Goal: Check status: Check status

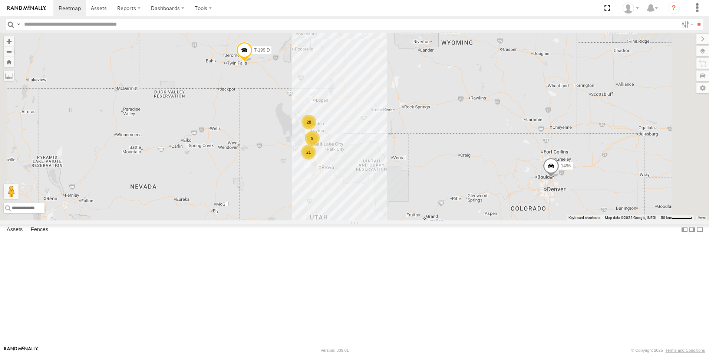
click at [74, 24] on input "text" at bounding box center [349, 24] width 657 height 11
type input "***"
click at [694, 19] on input "**" at bounding box center [698, 24] width 9 height 11
click at [11, 24] on input "button" at bounding box center [11, 24] width 10 height 11
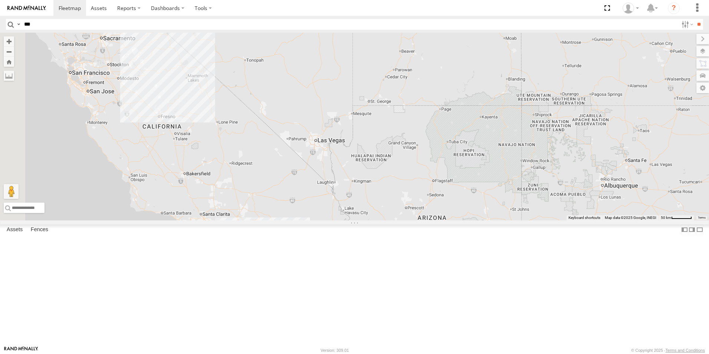
drag, startPoint x: 305, startPoint y: 250, endPoint x: 419, endPoint y: 43, distance: 236.0
click at [419, 43] on div "21 8 29 208 3 2 2 1496 T-199 D 5358L" at bounding box center [354, 127] width 709 height 188
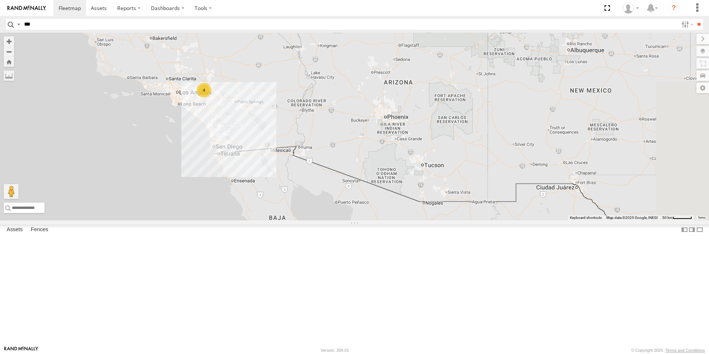
drag, startPoint x: 354, startPoint y: 237, endPoint x: 321, endPoint y: 109, distance: 131.6
click at [321, 109] on div "21 8 29 208 3 2 2 1496 T-199 D 5358L 4" at bounding box center [354, 127] width 709 height 188
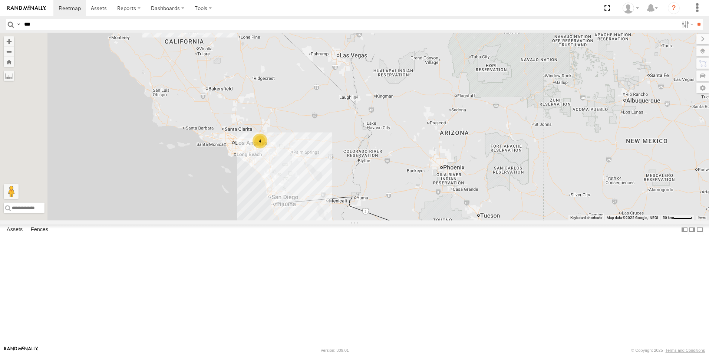
drag, startPoint x: 323, startPoint y: 134, endPoint x: 380, endPoint y: 186, distance: 76.9
click at [380, 186] on div "21 8 29 208 3 2 2 1496 T-199 D 5358L 4" at bounding box center [354, 127] width 709 height 188
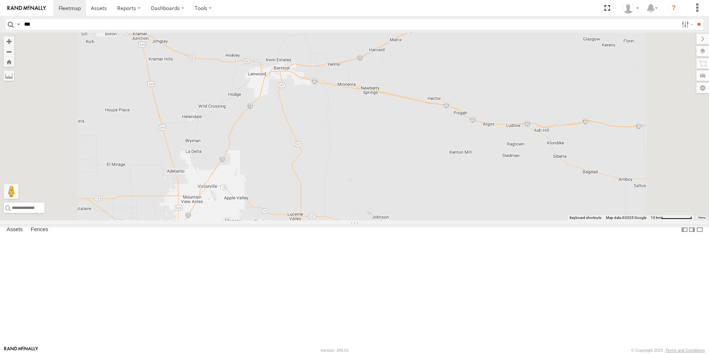
drag, startPoint x: 367, startPoint y: 164, endPoint x: 384, endPoint y: 148, distance: 23.6
click at [384, 148] on div "208 1496 T-199 D 5358L" at bounding box center [354, 127] width 709 height 188
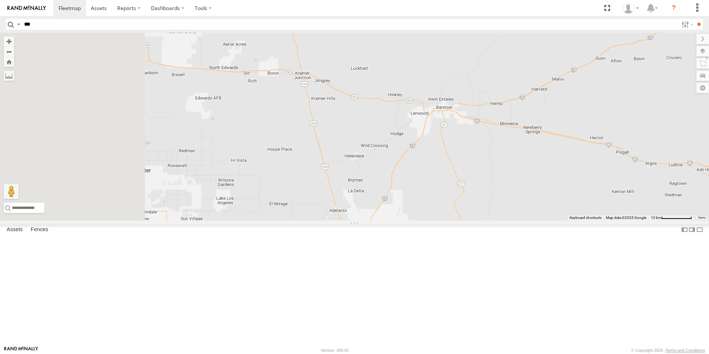
drag, startPoint x: 365, startPoint y: 153, endPoint x: 533, endPoint y: 195, distance: 173.9
click at [533, 195] on div "208 1496 T-199 D 5358L" at bounding box center [354, 127] width 709 height 188
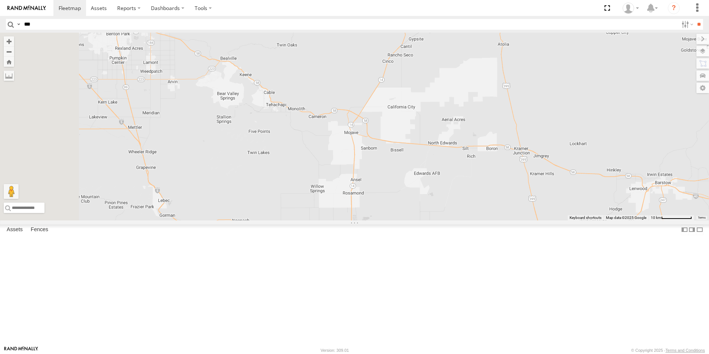
drag, startPoint x: 368, startPoint y: 162, endPoint x: 515, endPoint y: 215, distance: 156.3
click at [566, 220] on div "208 1496 T-199 D 5358L" at bounding box center [354, 127] width 709 height 188
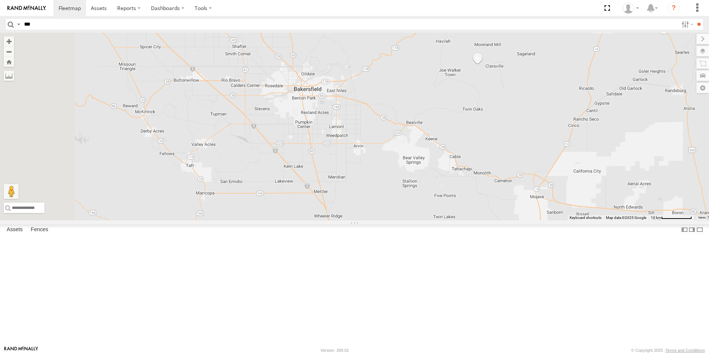
drag, startPoint x: 322, startPoint y: 163, endPoint x: 501, endPoint y: 225, distance: 189.9
click at [501, 220] on div "208 1496 T-199 D 5358L" at bounding box center [354, 127] width 709 height 188
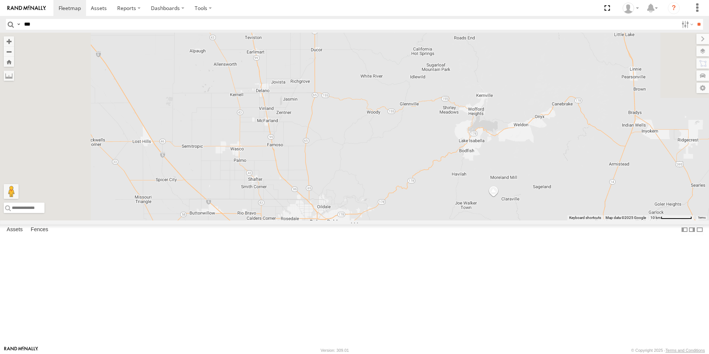
drag, startPoint x: 361, startPoint y: 123, endPoint x: 377, endPoint y: 256, distance: 133.6
click at [377, 220] on div "208 1496 T-199 D 5358L" at bounding box center [354, 127] width 709 height 188
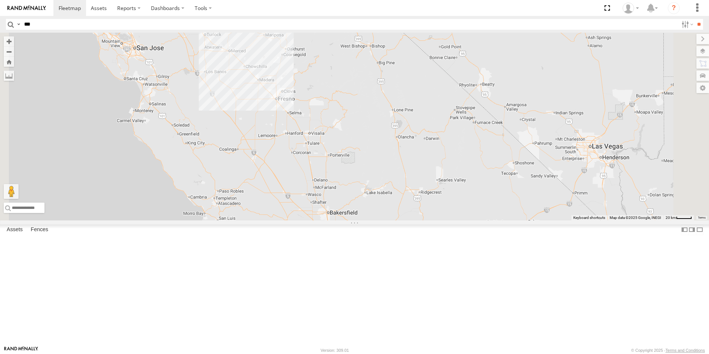
drag, startPoint x: 369, startPoint y: 107, endPoint x: 408, endPoint y: 215, distance: 115.6
click at [408, 215] on div "208 1496 T-199 D 5358L 4" at bounding box center [354, 127] width 709 height 188
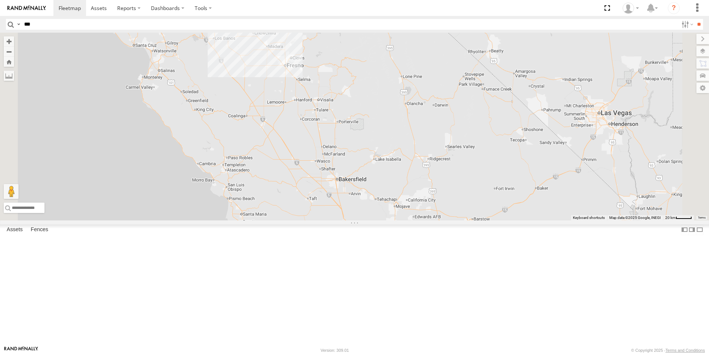
drag, startPoint x: 360, startPoint y: 126, endPoint x: 369, endPoint y: 93, distance: 33.8
click at [369, 93] on div "208 1496 T-199 D 5358L 4" at bounding box center [354, 127] width 709 height 188
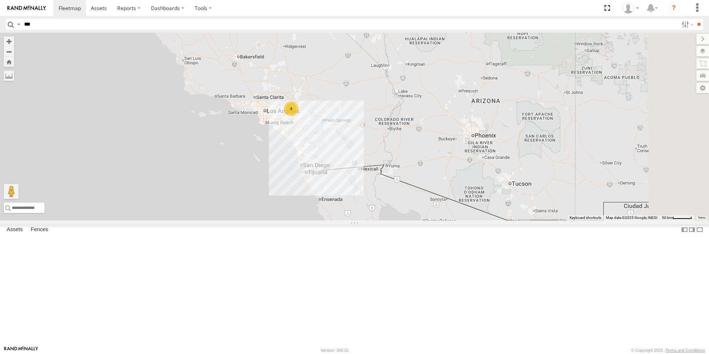
drag, startPoint x: 480, startPoint y: 292, endPoint x: 347, endPoint y: 133, distance: 207.5
click at [348, 135] on div "208 1496 T-199 D 5358L 21 8 4 4" at bounding box center [354, 127] width 709 height 188
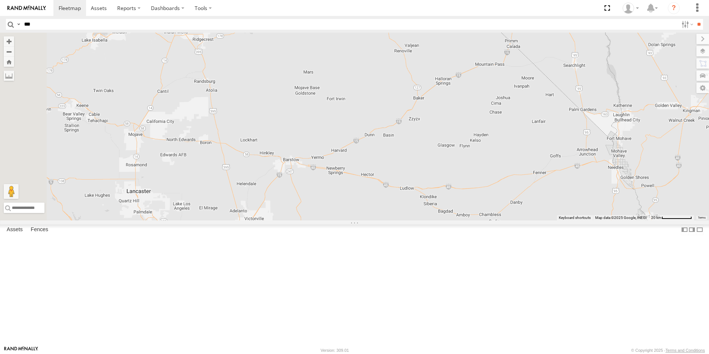
drag, startPoint x: 428, startPoint y: 157, endPoint x: 627, endPoint y: 294, distance: 241.8
click at [627, 220] on div "208 1496 T-199 D 5358L" at bounding box center [354, 127] width 709 height 188
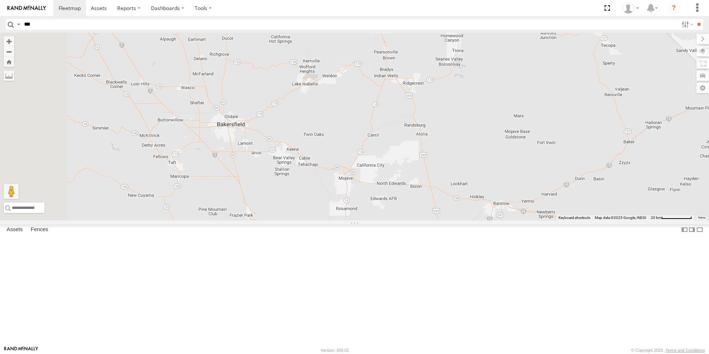
drag, startPoint x: 216, startPoint y: 212, endPoint x: 435, endPoint y: 256, distance: 223.7
click at [435, 220] on div "208 1496 T-199 D 5358L 4" at bounding box center [354, 127] width 709 height 188
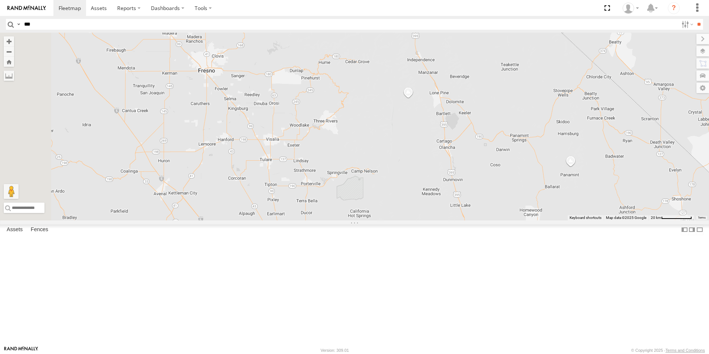
drag, startPoint x: 318, startPoint y: 131, endPoint x: 385, endPoint y: 307, distance: 188.1
click at [385, 220] on div at bounding box center [354, 127] width 709 height 188
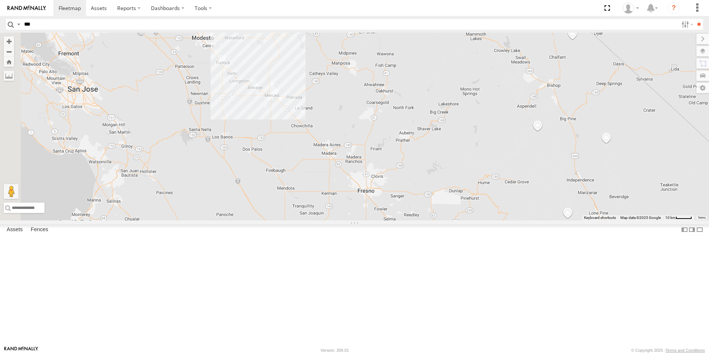
drag, startPoint x: 349, startPoint y: 143, endPoint x: 508, endPoint y: 263, distance: 199.0
click at [508, 220] on div at bounding box center [354, 127] width 709 height 188
click at [77, 23] on input "***" at bounding box center [349, 24] width 657 height 11
type input "***"
click at [694, 19] on input "**" at bounding box center [698, 24] width 9 height 11
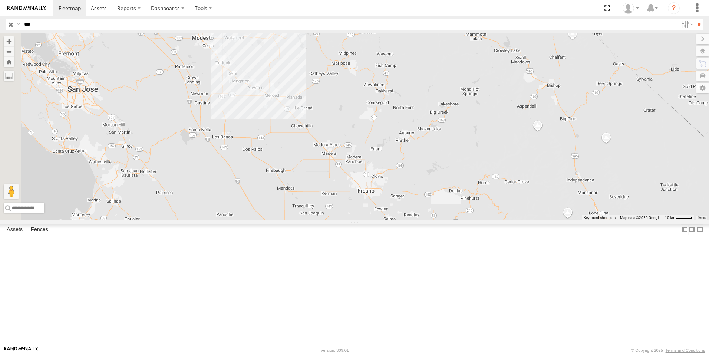
click at [9, 23] on input "button" at bounding box center [11, 24] width 10 height 11
